Goal: Task Accomplishment & Management: Manage account settings

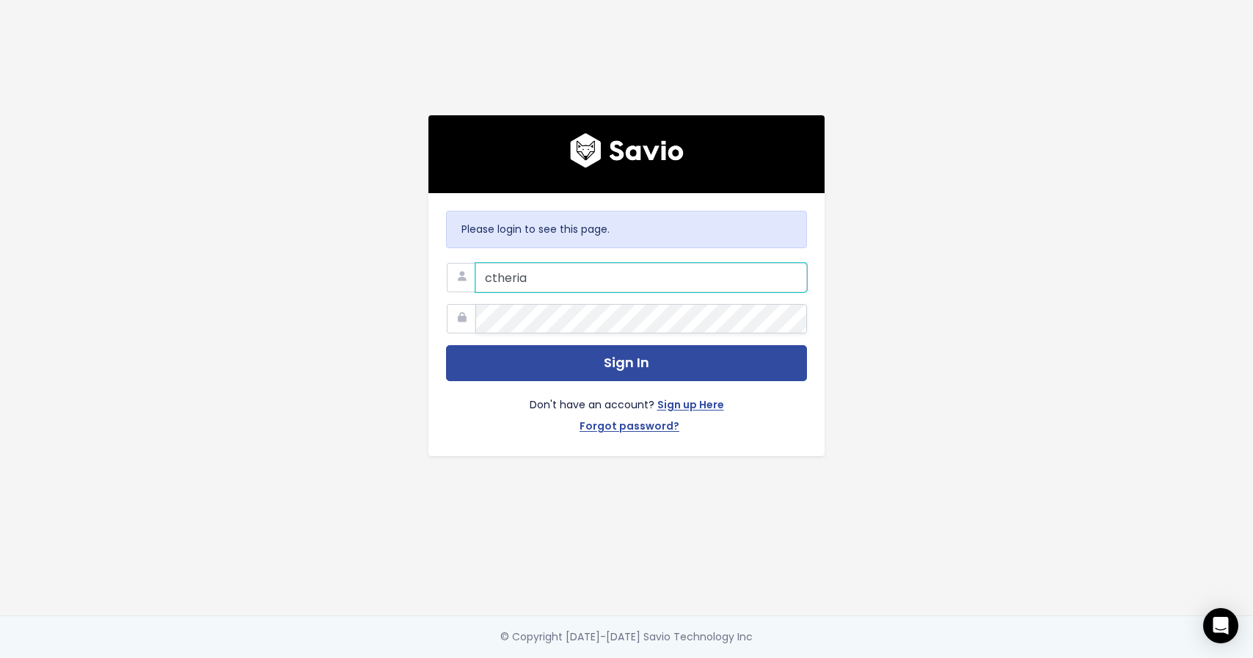
type input "ctheriac@scalecomputing.com"
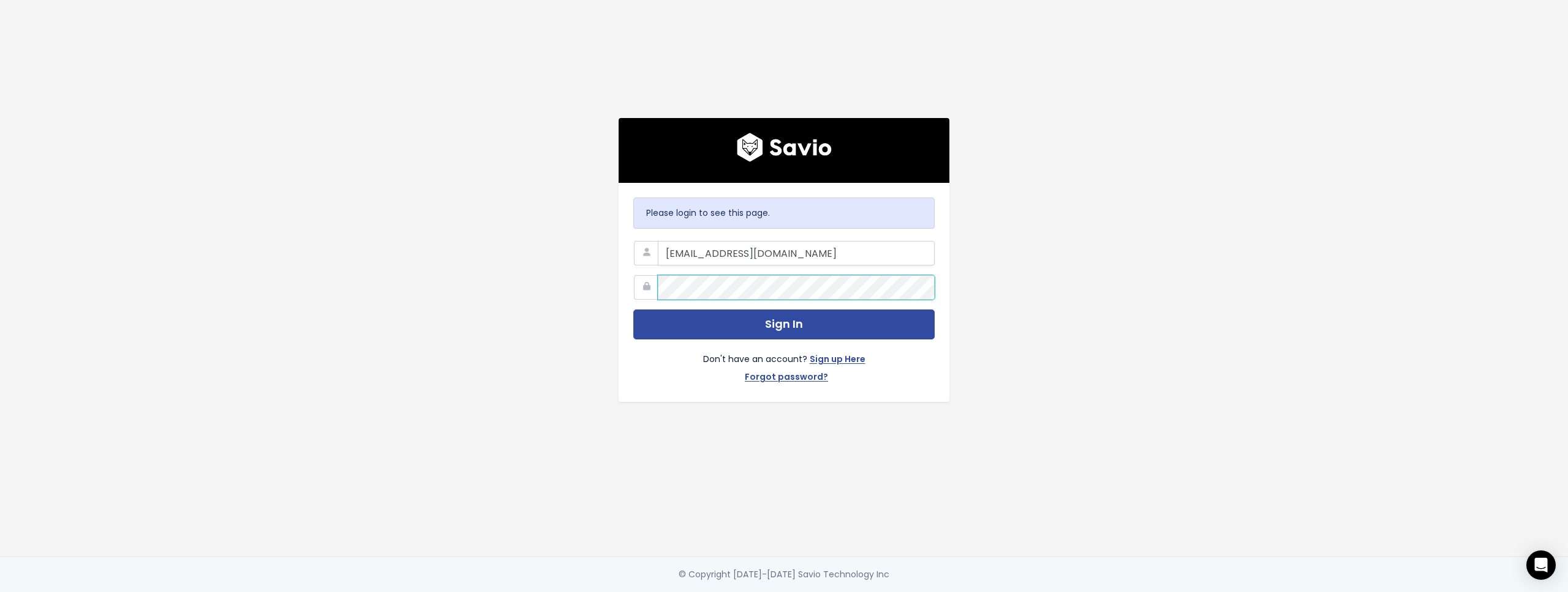
click at [633, 309] on button "Sign In" at bounding box center [784, 324] width 301 height 30
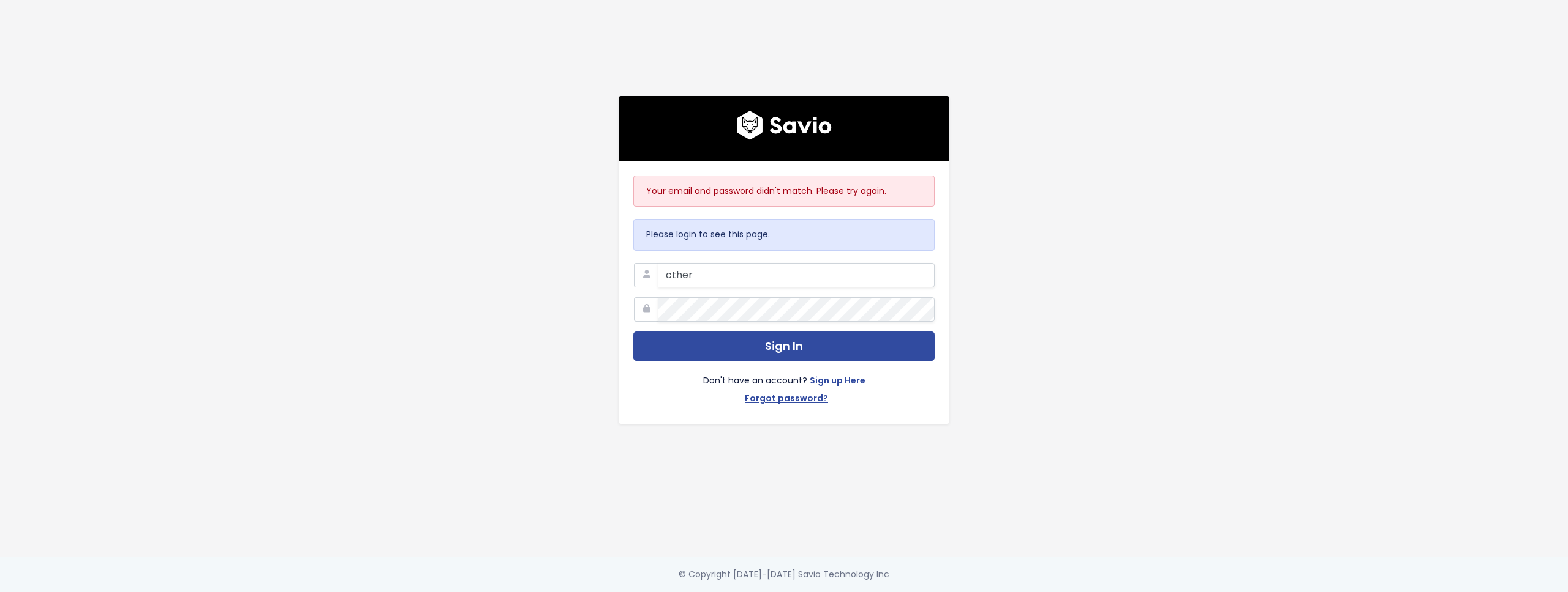
type input "[EMAIL_ADDRESS][DOMAIN_NAME]"
click at [633, 332] on button "Sign In" at bounding box center [784, 347] width 301 height 30
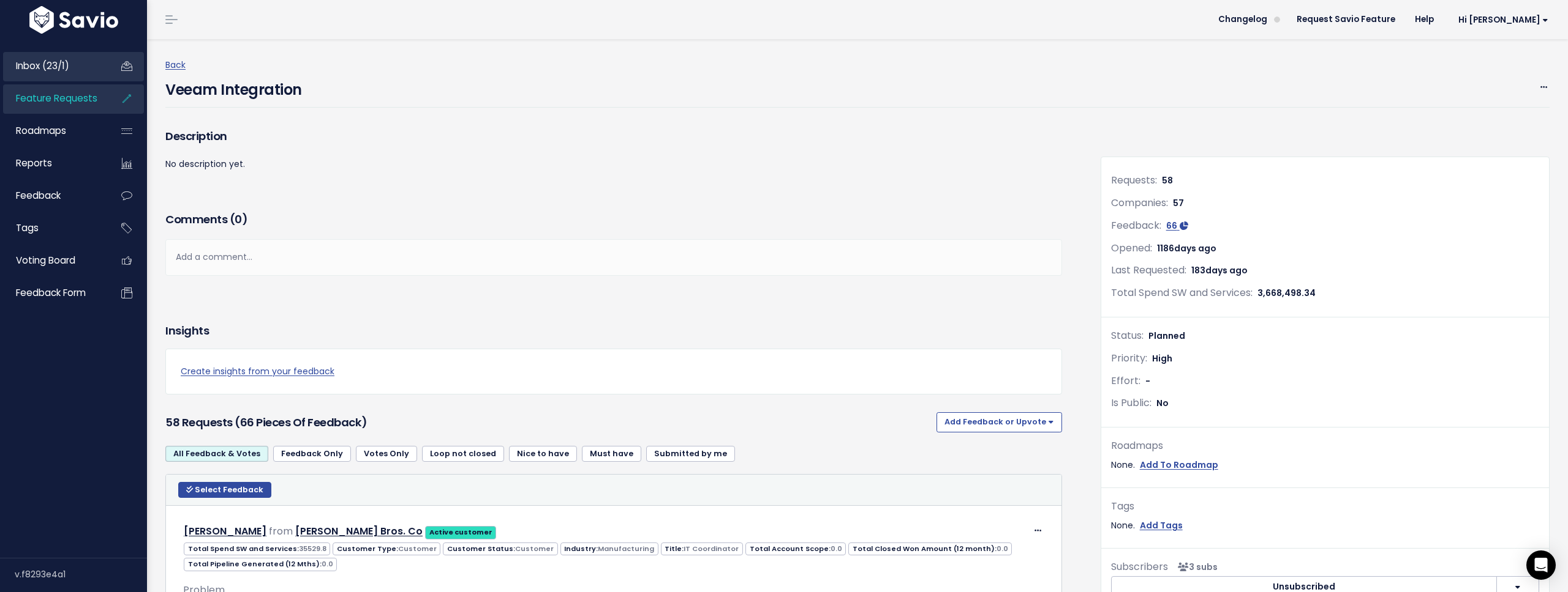
click at [113, 68] on li "Inbox (23/1)" at bounding box center [73, 66] width 141 height 29
click at [63, 66] on span "Inbox (23/1)" at bounding box center [43, 65] width 53 height 13
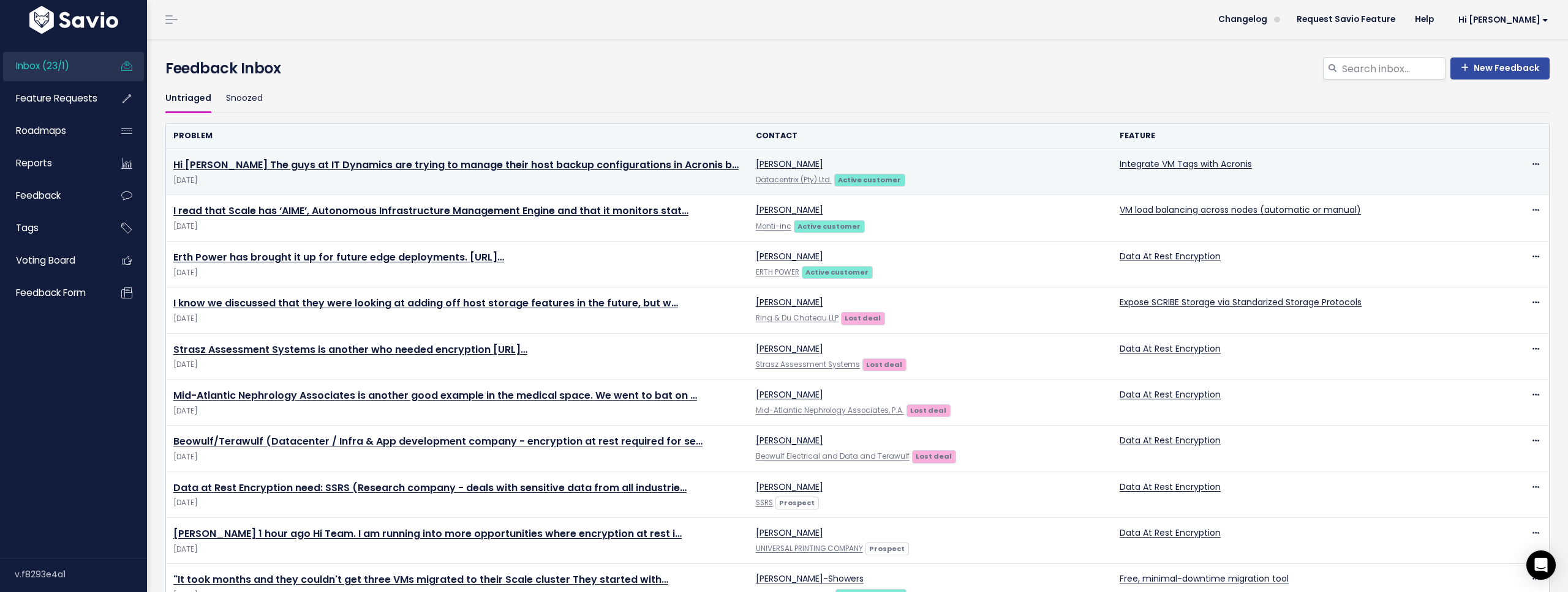
click at [512, 172] on td "Hi [PERSON_NAME] The guys at IT Dynamics are trying to manage their host backup…" at bounding box center [457, 172] width 582 height 46
click at [516, 167] on link "Hi Ian The guys at IT Dynamics are trying to manage their host backup configura…" at bounding box center [456, 164] width 565 height 14
